Goal: Navigation & Orientation: Understand site structure

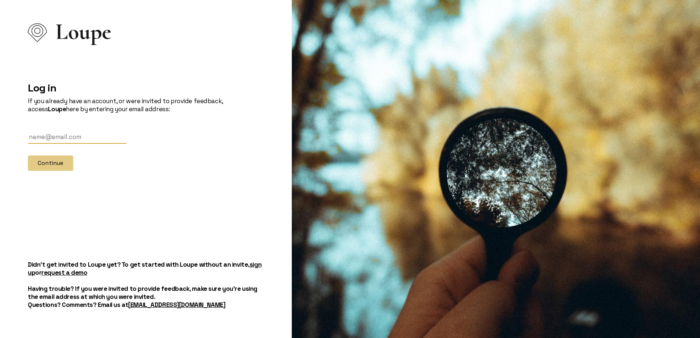
click at [70, 134] on input "text" at bounding box center [77, 138] width 99 height 14
type input "[EMAIL_ADDRESS][DOMAIN_NAME]"
click at [28, 156] on button "Continue" at bounding box center [50, 163] width 45 height 15
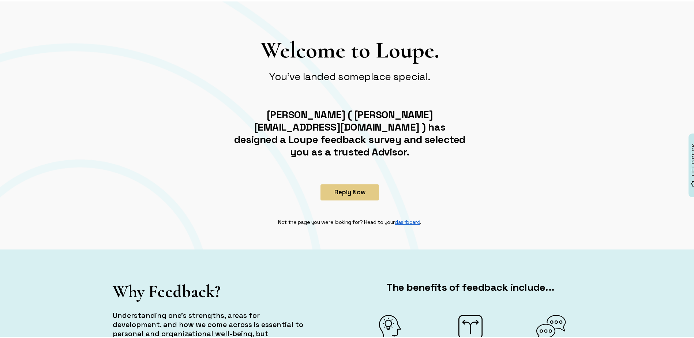
click at [404, 217] on link "dashboard" at bounding box center [407, 220] width 25 height 7
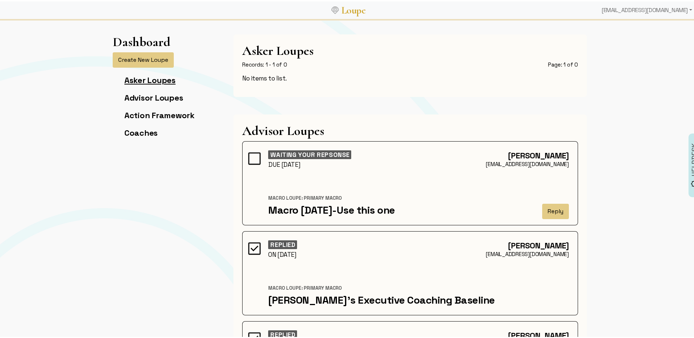
click at [145, 80] on link "Asker Loupes" at bounding box center [149, 79] width 51 height 10
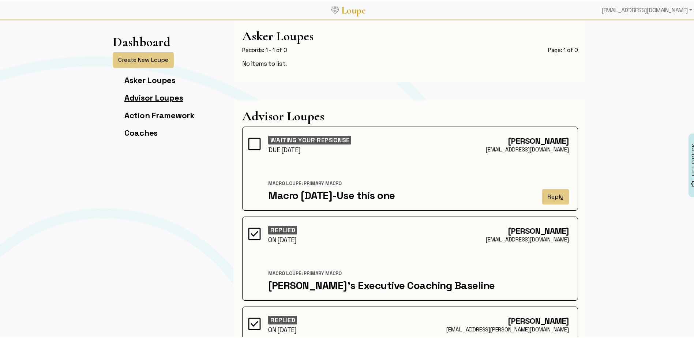
click at [140, 96] on link "Advisor Loupes" at bounding box center [153, 96] width 59 height 10
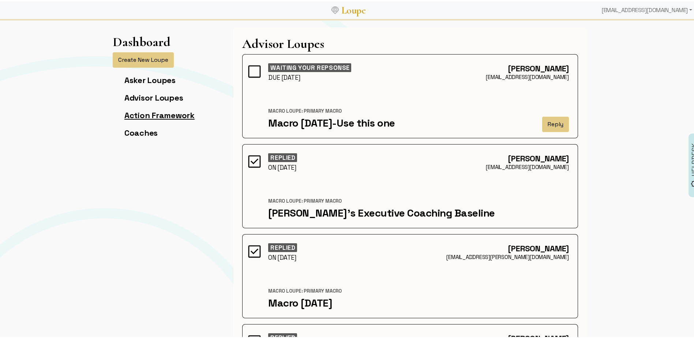
click at [138, 116] on link "Action Framework" at bounding box center [159, 114] width 70 height 10
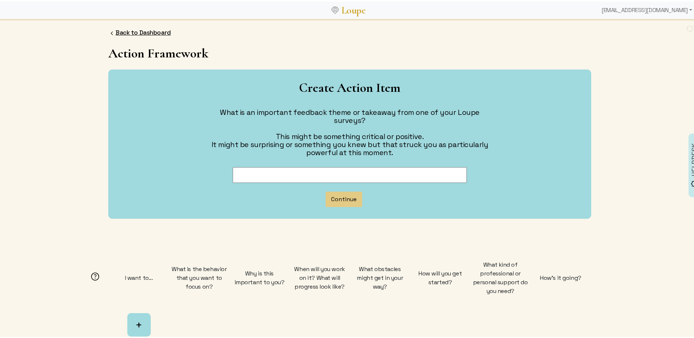
click at [125, 30] on link "Back to Dashboard" at bounding box center [143, 31] width 55 height 8
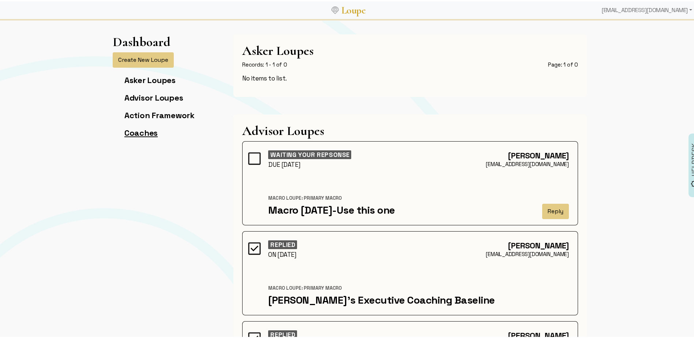
click at [137, 130] on link "Coaches" at bounding box center [140, 131] width 33 height 10
